Goal: Task Accomplishment & Management: Use online tool/utility

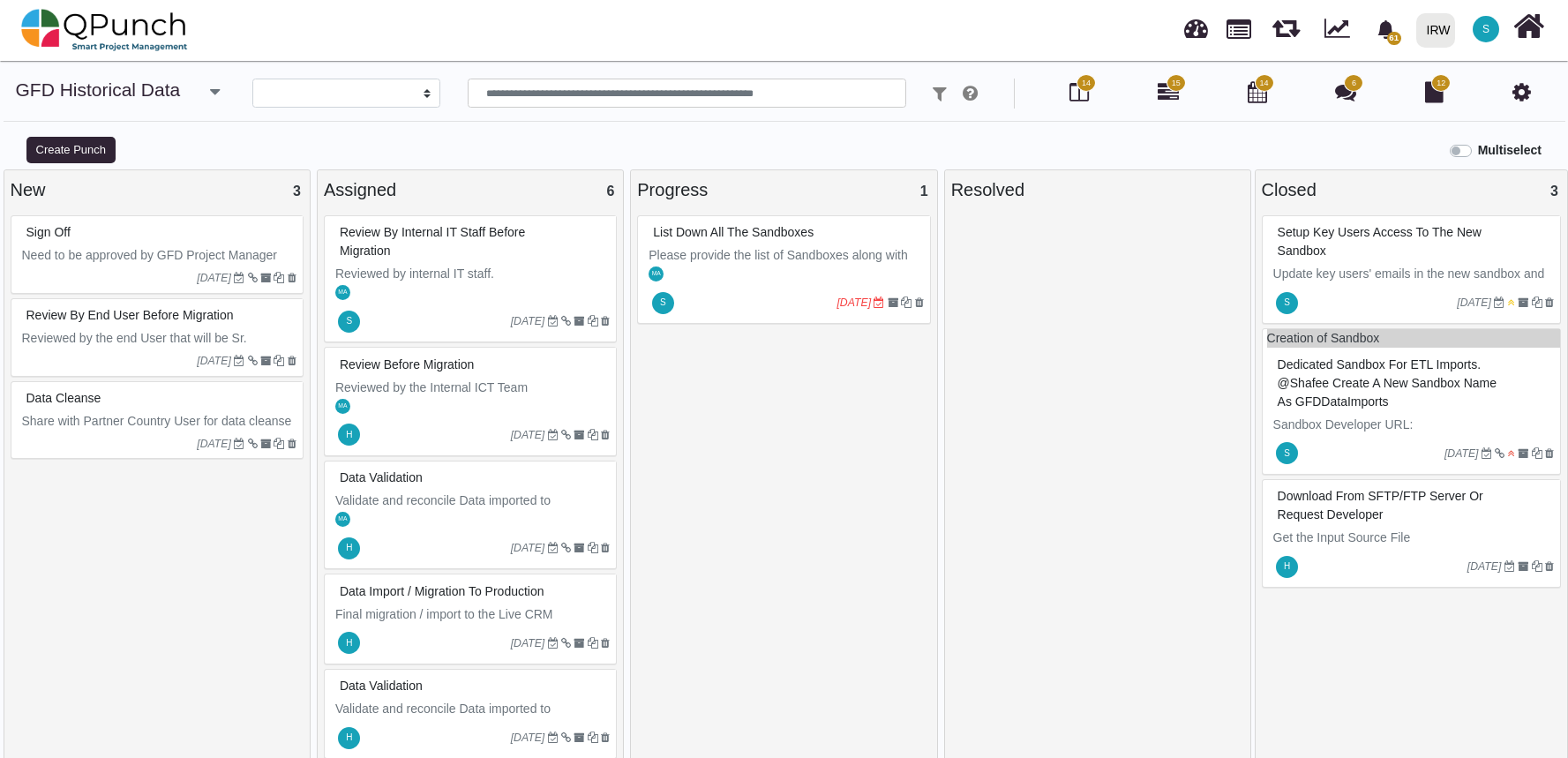
select select
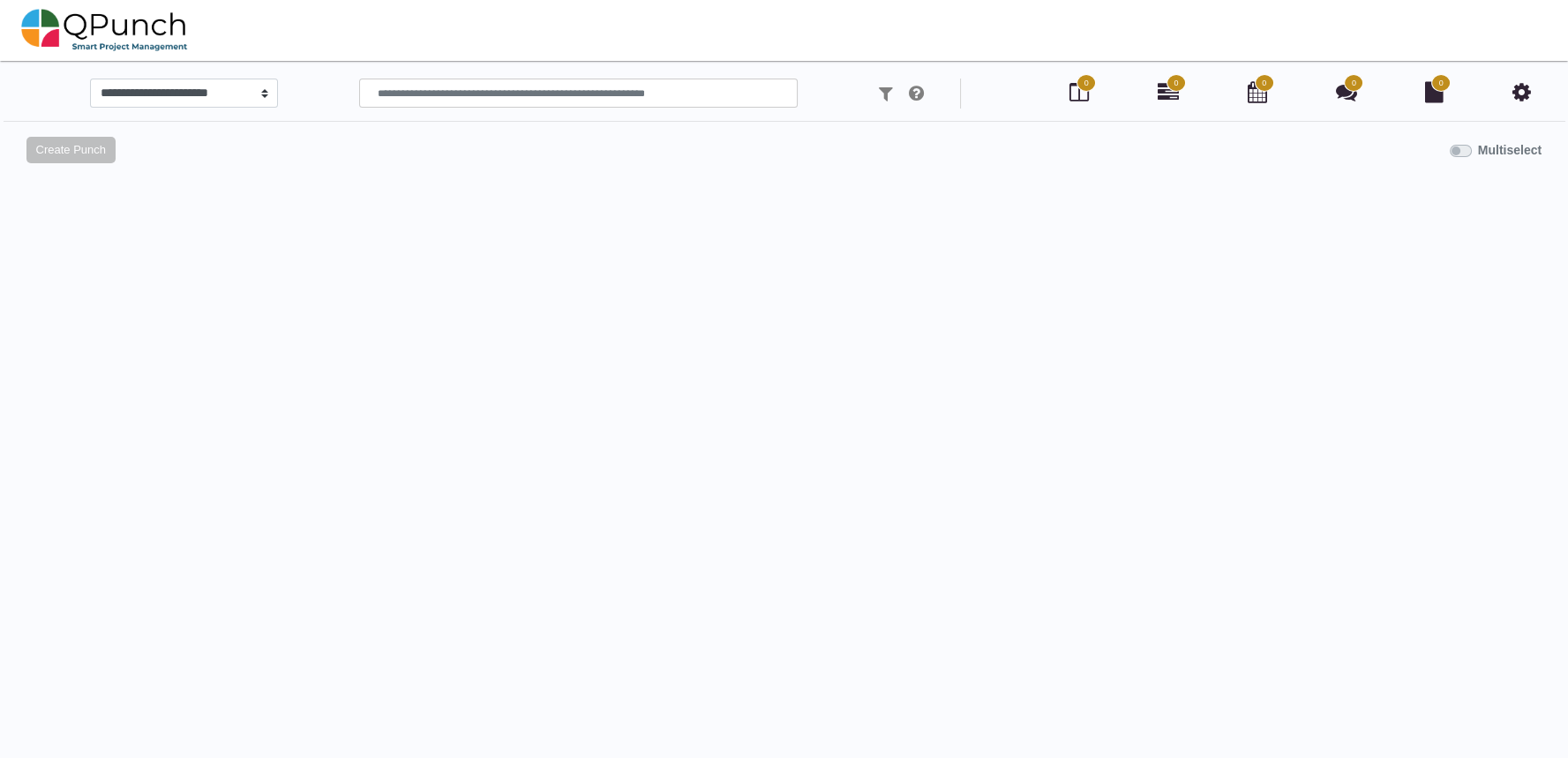
select select
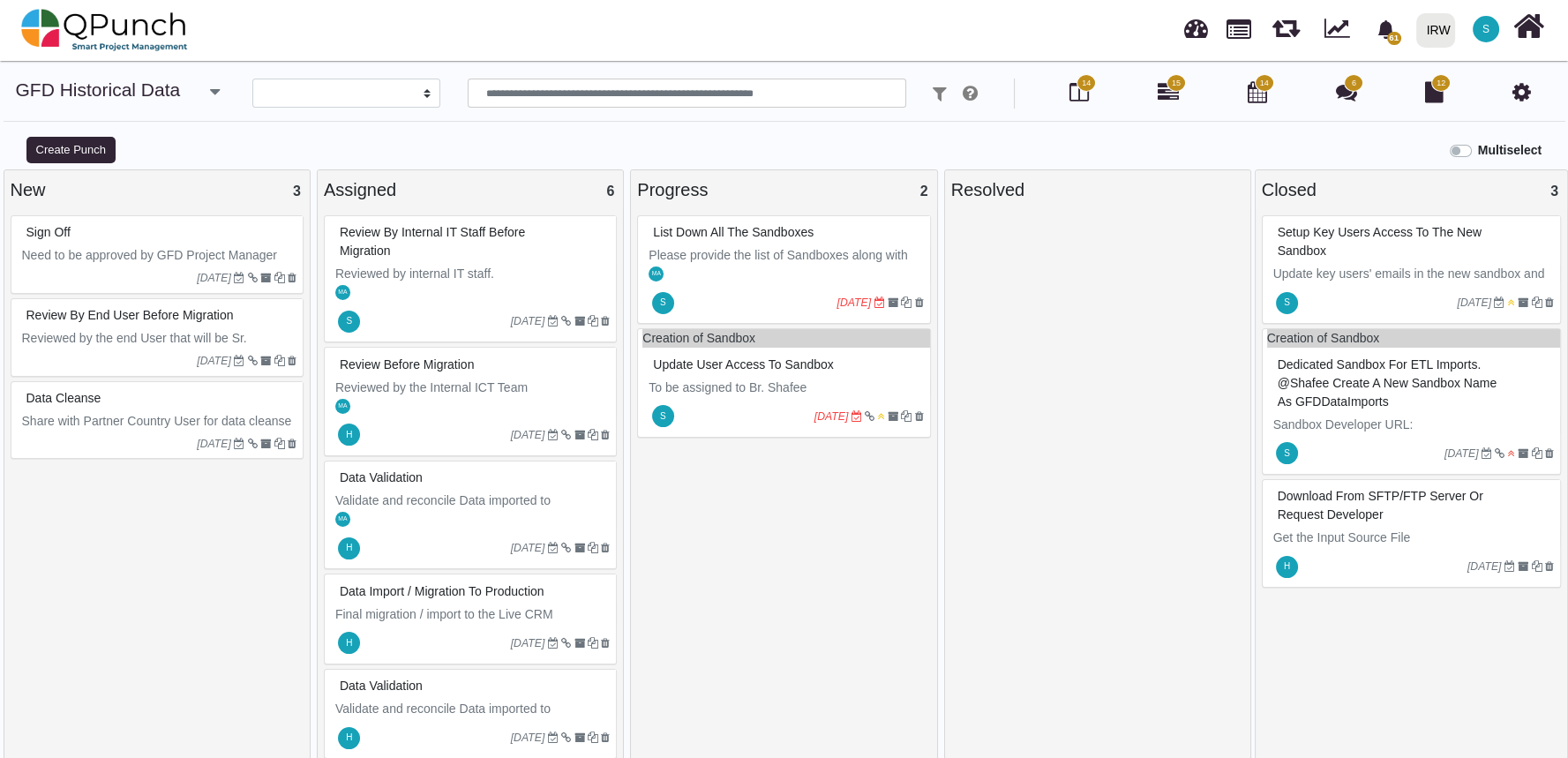
click at [821, 379] on p "To be assigned to Br. Shafee" at bounding box center [786, 387] width 275 height 18
click at [821, 379] on div "Creation of Sandbox Update User Access to Sandbox To be assigned to Br. Shafee …" at bounding box center [783, 383] width 293 height 110
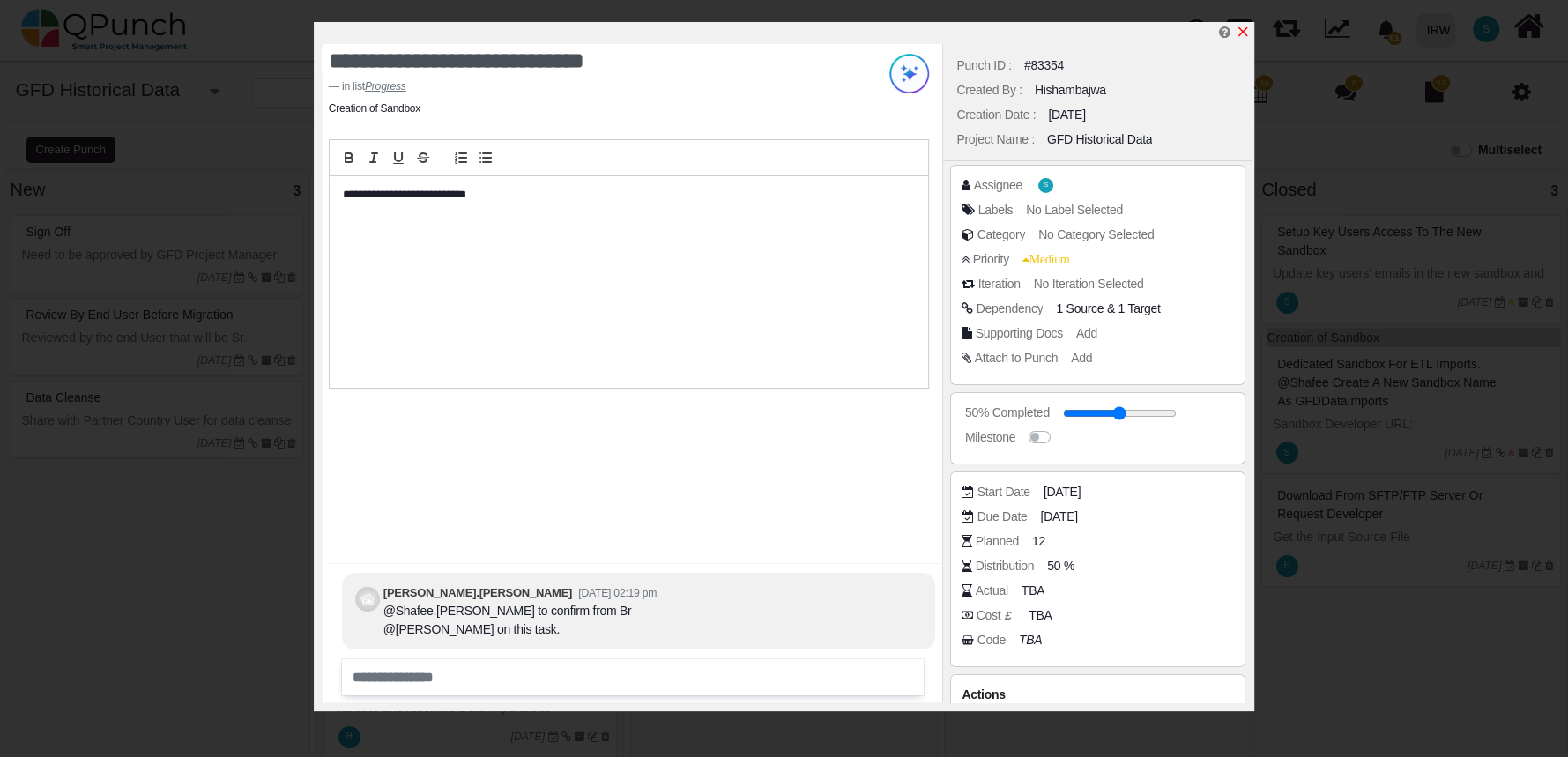
click at [1245, 33] on icon "x" at bounding box center [1243, 32] width 14 height 14
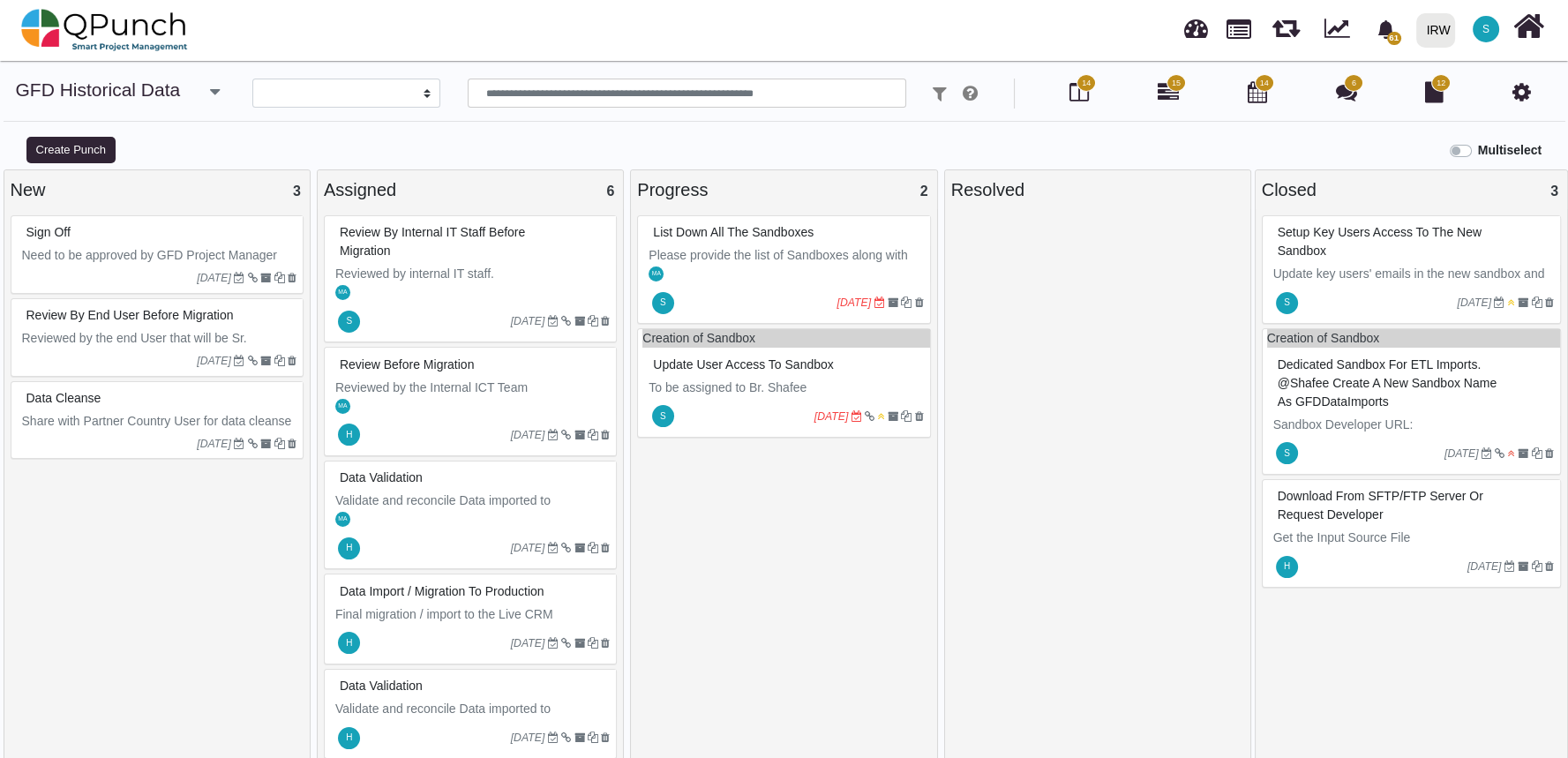
click at [849, 388] on p "To be assigned to Br. Shafee" at bounding box center [786, 387] width 275 height 18
click at [849, 388] on div "Creation of Sandbox Update User Access to Sandbox To be assigned to Br. Shafee …" at bounding box center [783, 383] width 293 height 110
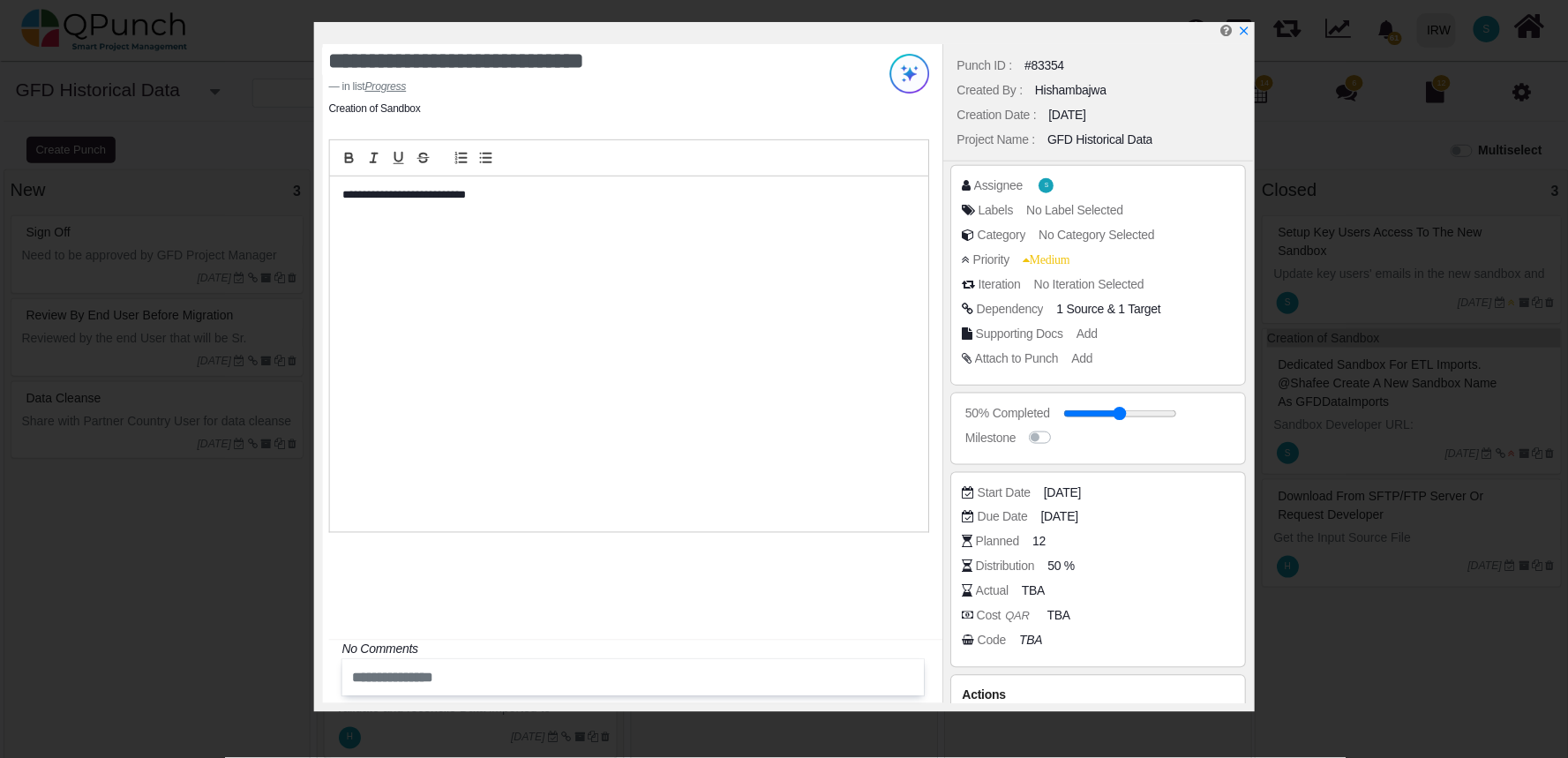
scroll to position [61, 0]
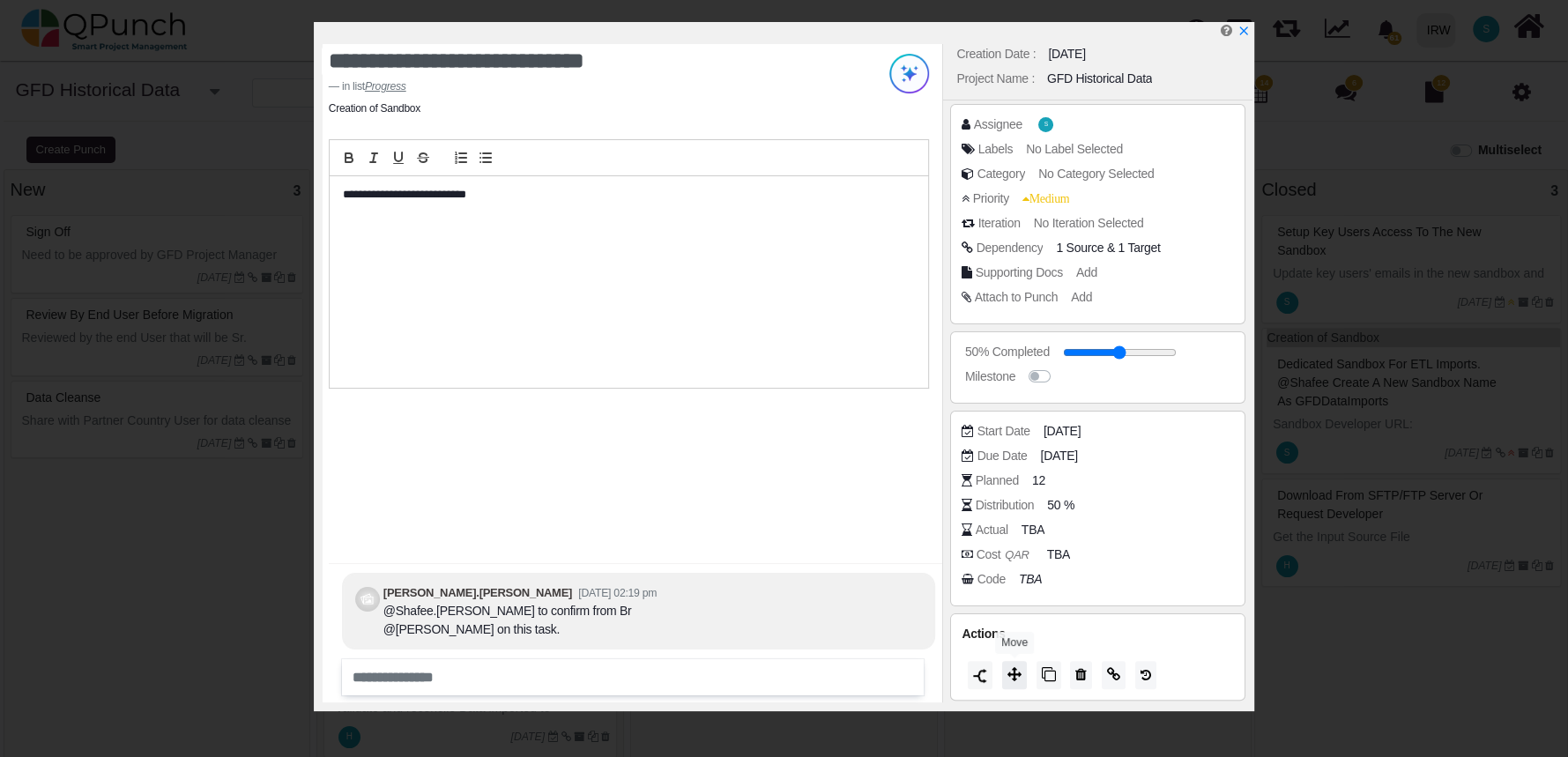
click at [1012, 674] on icon at bounding box center [1014, 674] width 14 height 14
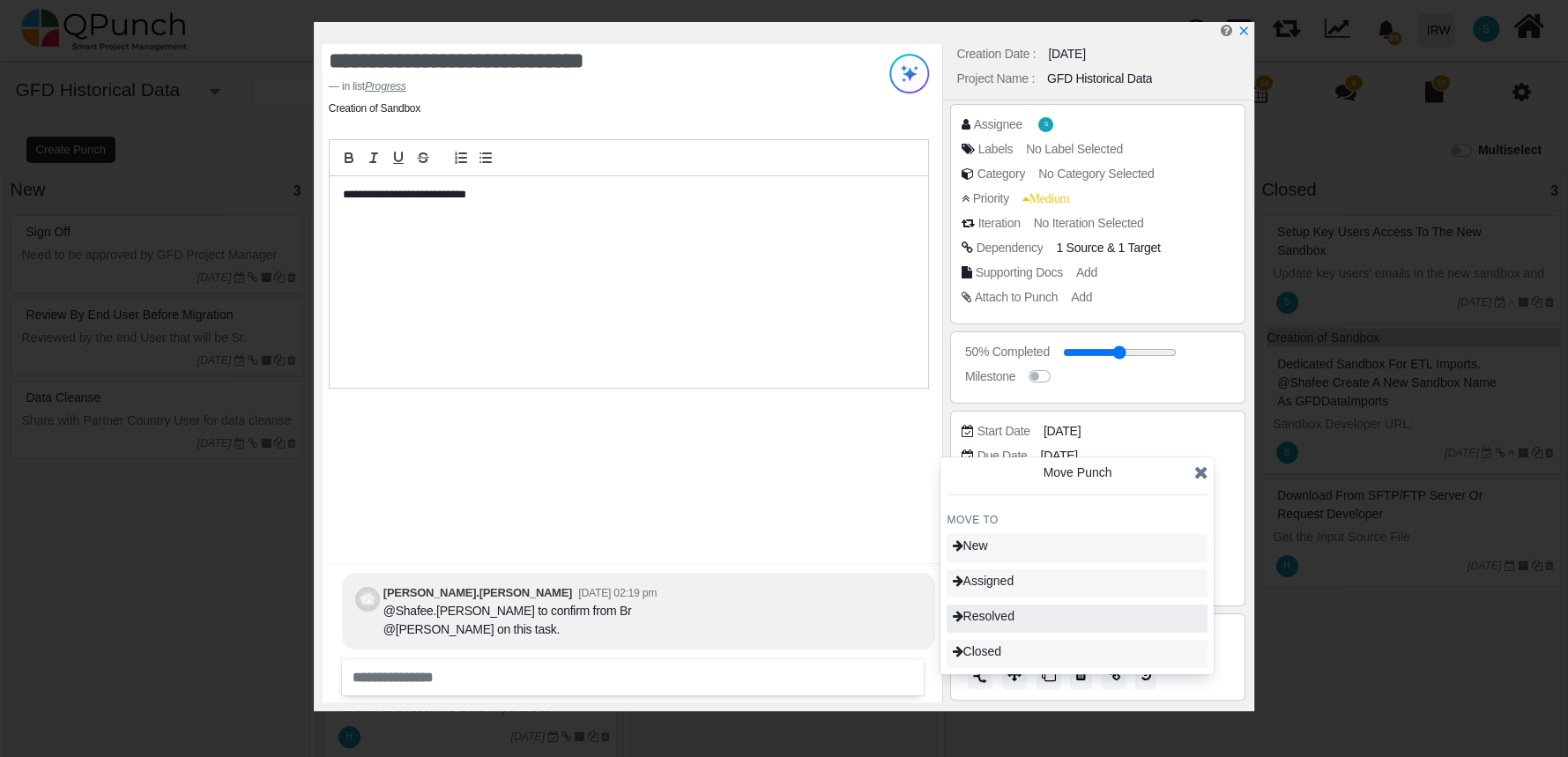
click at [1018, 612] on div "Resolved" at bounding box center [1077, 618] width 261 height 28
click at [1001, 646] on span "Closed" at bounding box center [976, 651] width 49 height 14
type input "**"
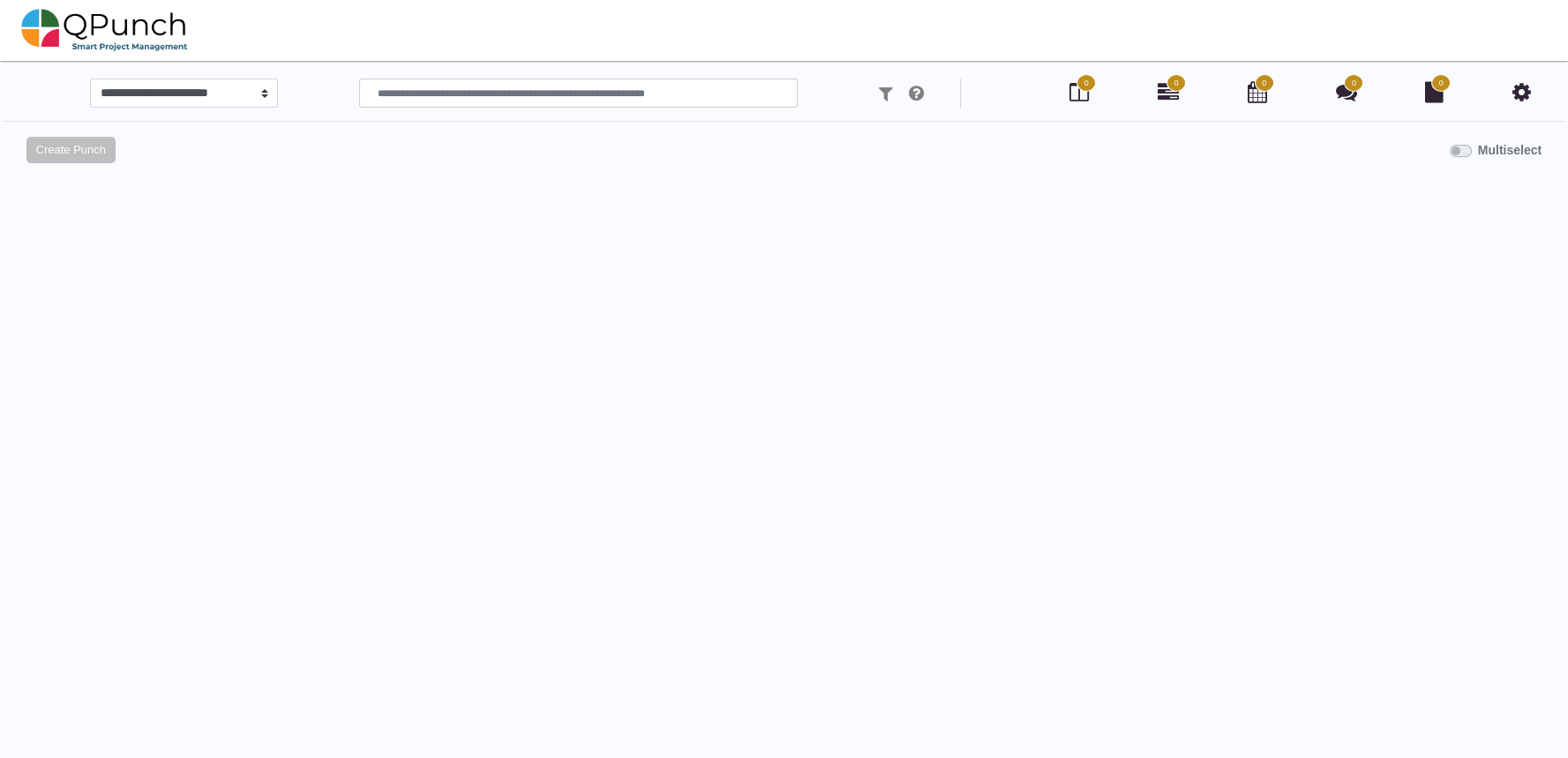
select select
